Goal: Task Accomplishment & Management: Manage account settings

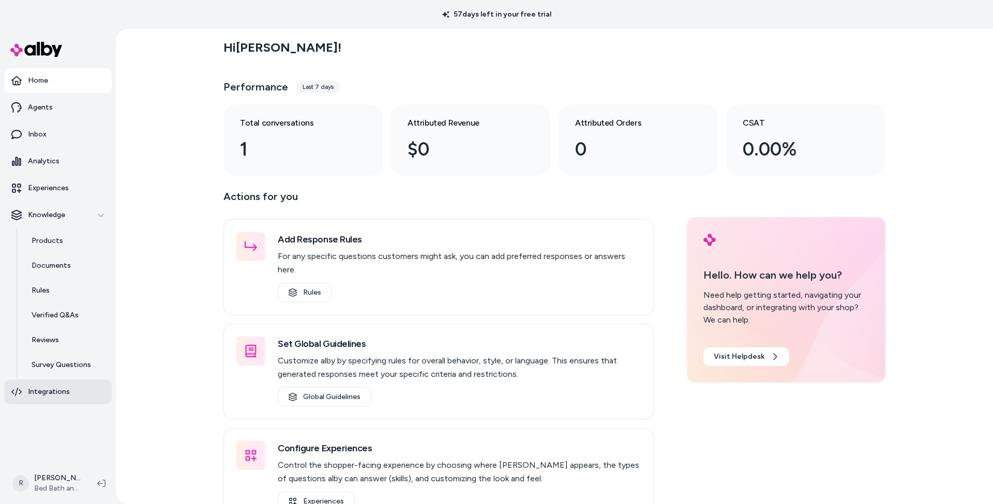
click at [50, 391] on p "Integrations" at bounding box center [49, 392] width 42 height 10
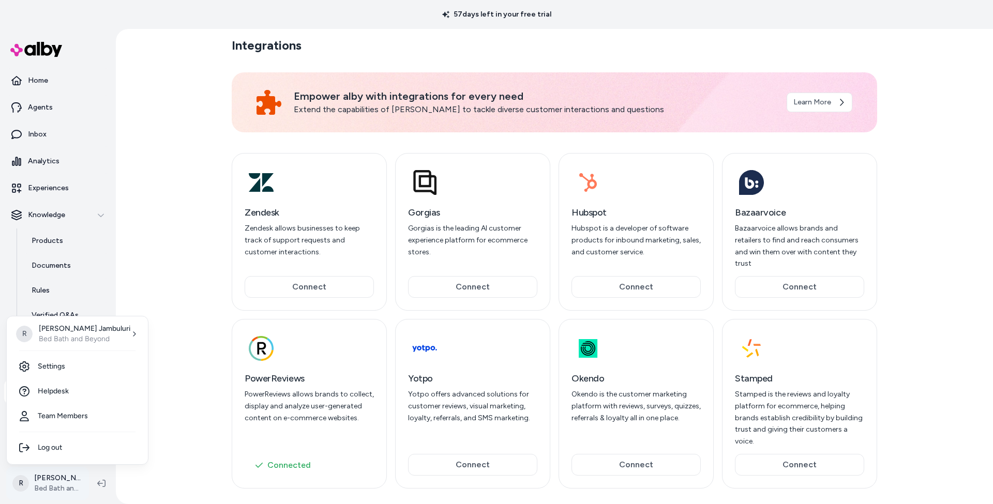
click at [49, 480] on html "57 days left in your free trial Home Agents Inbox Analytics Experiences Knowled…" at bounding box center [496, 252] width 993 height 504
click at [55, 368] on link "Settings" at bounding box center [77, 366] width 133 height 25
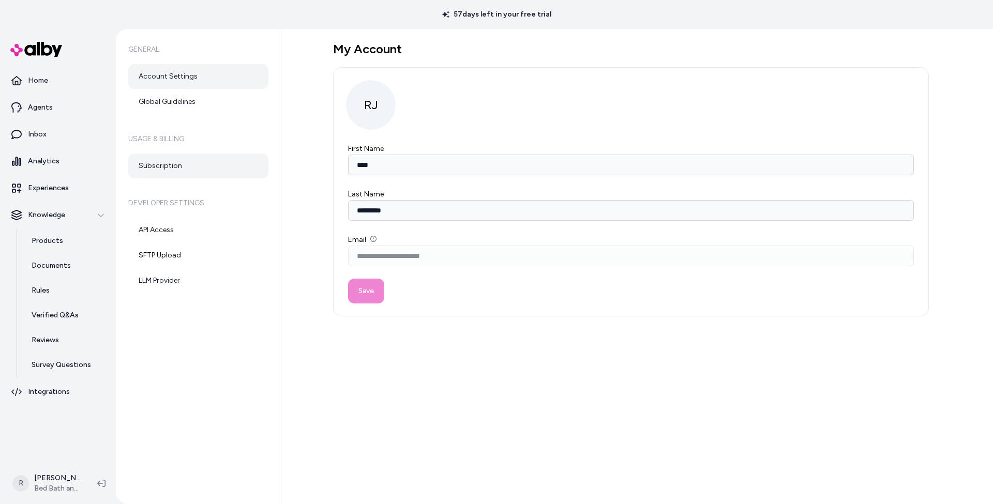
click at [159, 167] on link "Subscription" at bounding box center [198, 166] width 140 height 25
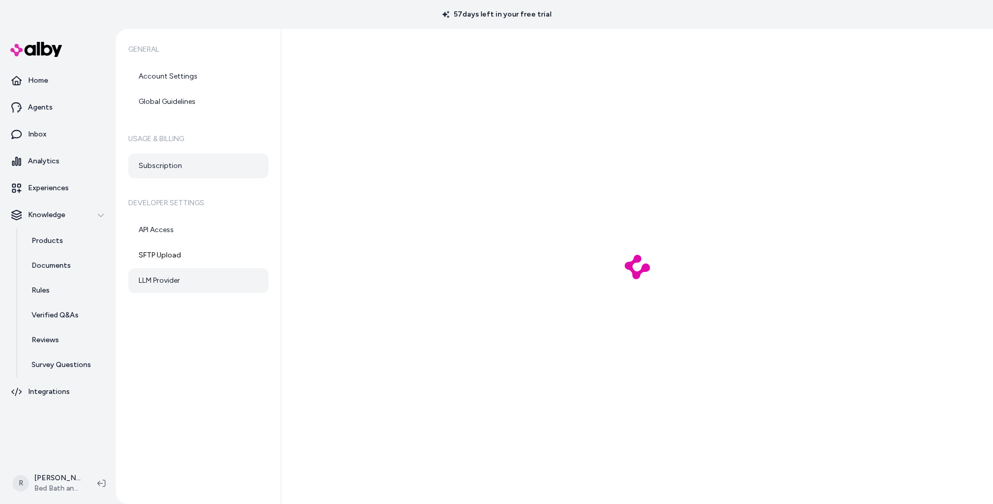
click at [159, 277] on link "LLM Provider" at bounding box center [198, 280] width 140 height 25
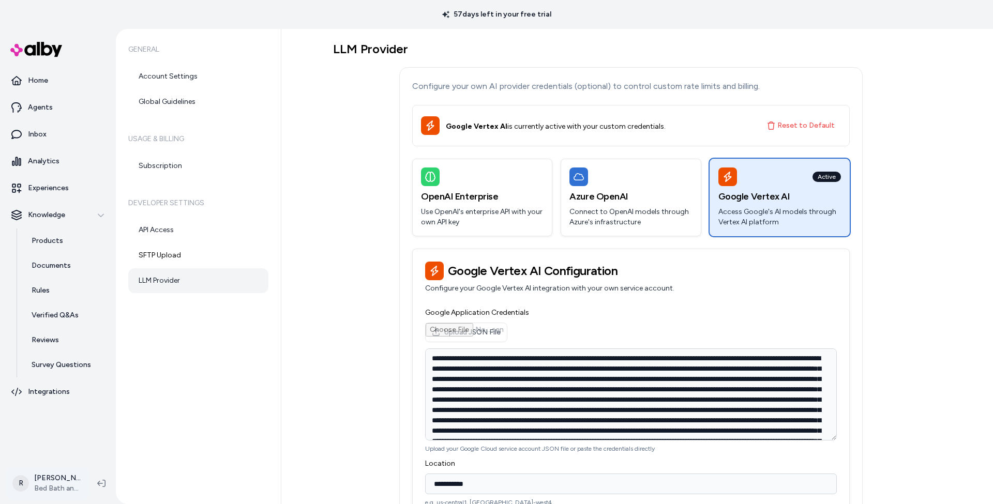
click at [58, 486] on html "**********" at bounding box center [496, 252] width 993 height 504
